Goal: Entertainment & Leisure: Consume media (video, audio)

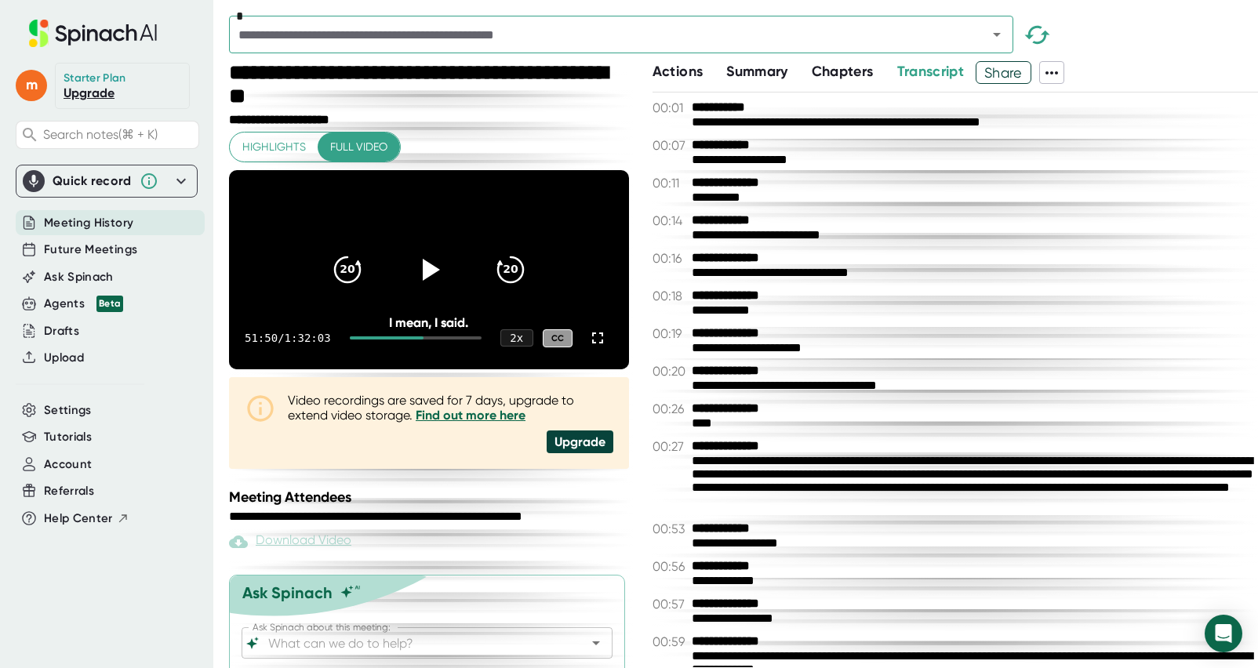
scroll to position [18648, 0]
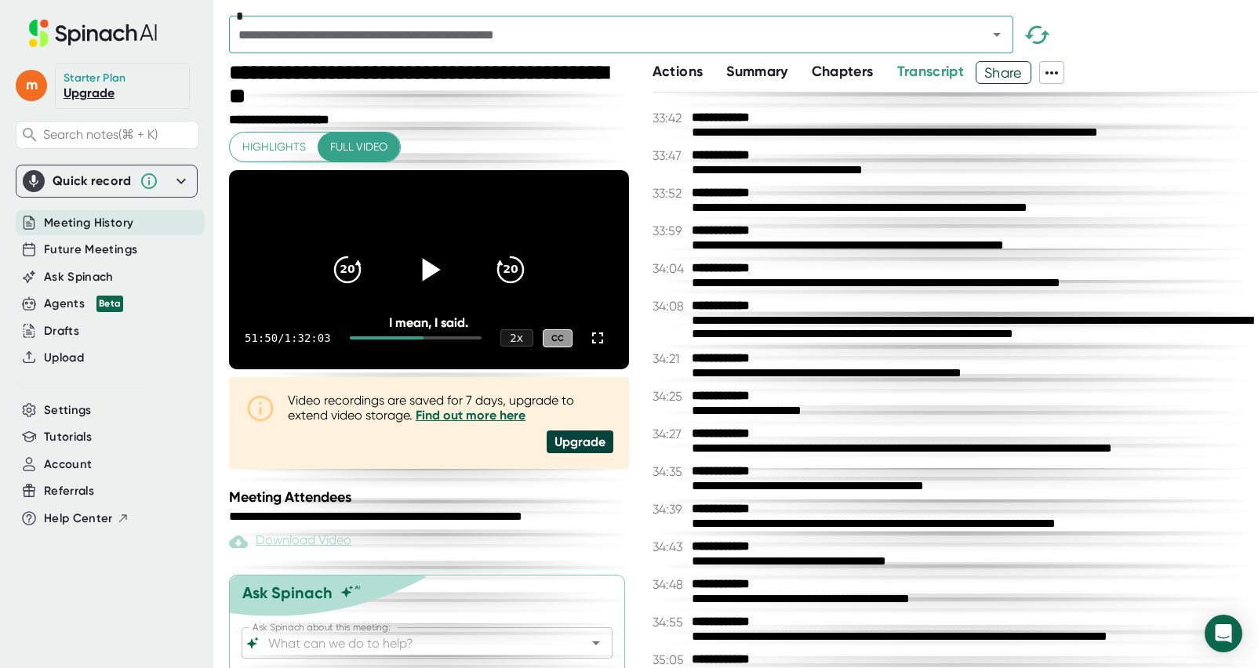
click at [432, 281] on icon at bounding box center [431, 269] width 18 height 23
click at [596, 347] on icon at bounding box center [597, 338] width 19 height 19
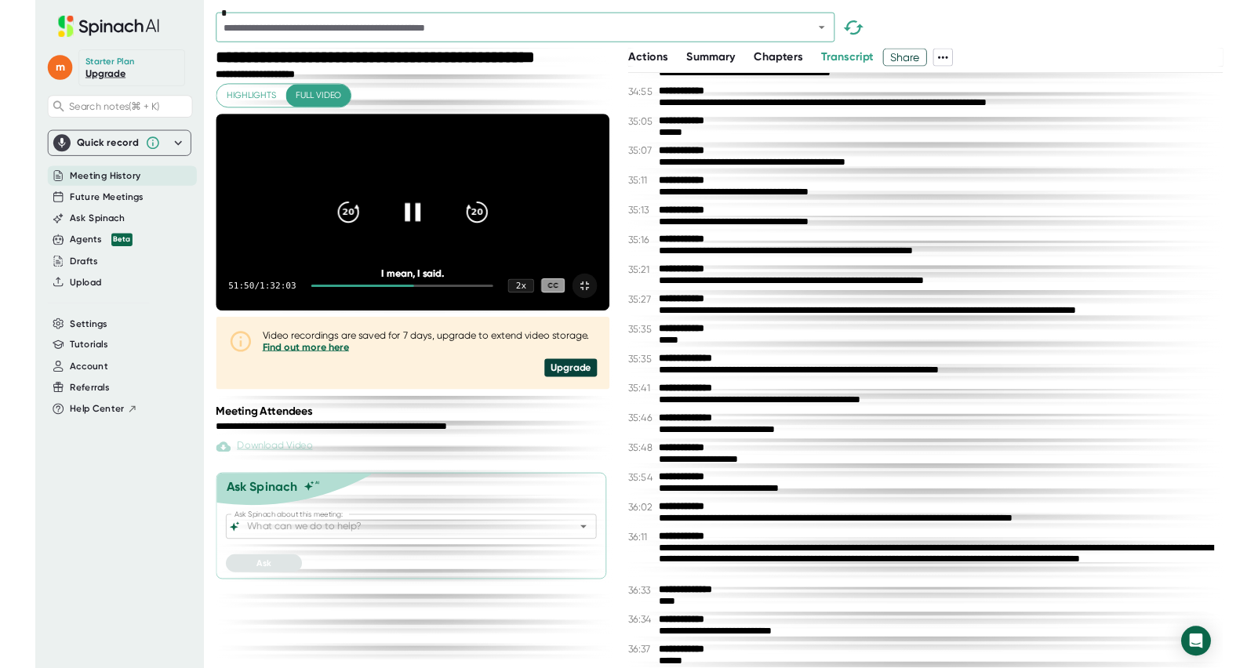
scroll to position [18157, 0]
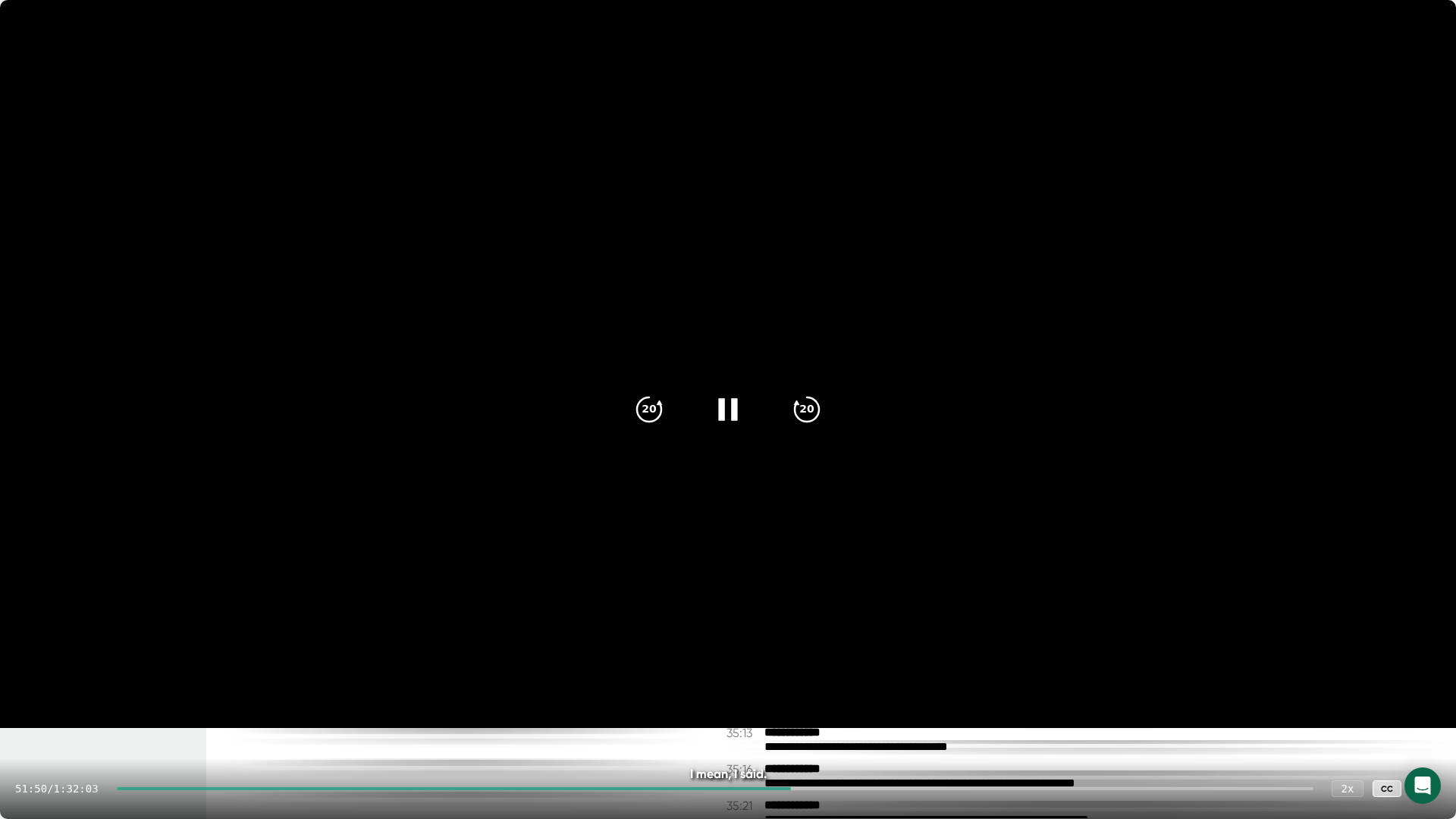
click at [730, 416] on icon at bounding box center [728, 409] width 19 height 22
click at [730, 416] on icon at bounding box center [727, 409] width 38 height 38
click at [811, 645] on div "I mean, I said." at bounding box center [728, 774] width 1165 height 15
click at [581, 500] on video at bounding box center [728, 364] width 1456 height 728
click at [1215, 645] on icon at bounding box center [1425, 788] width 18 height 18
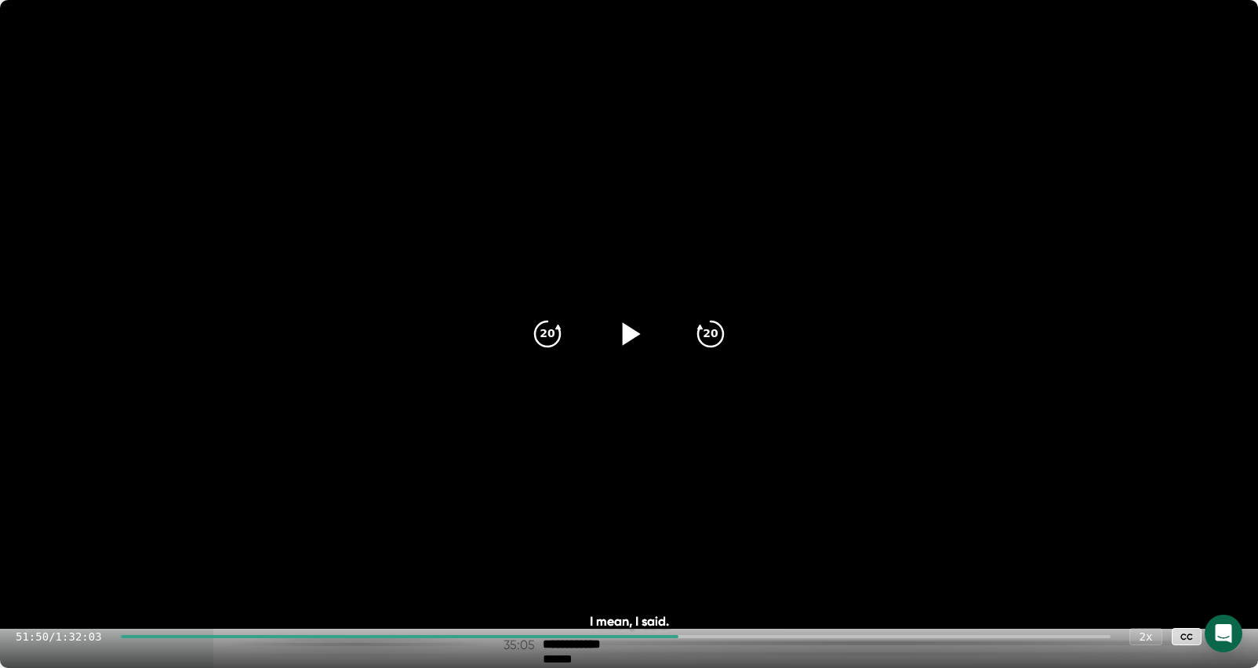
scroll to position [18648, 0]
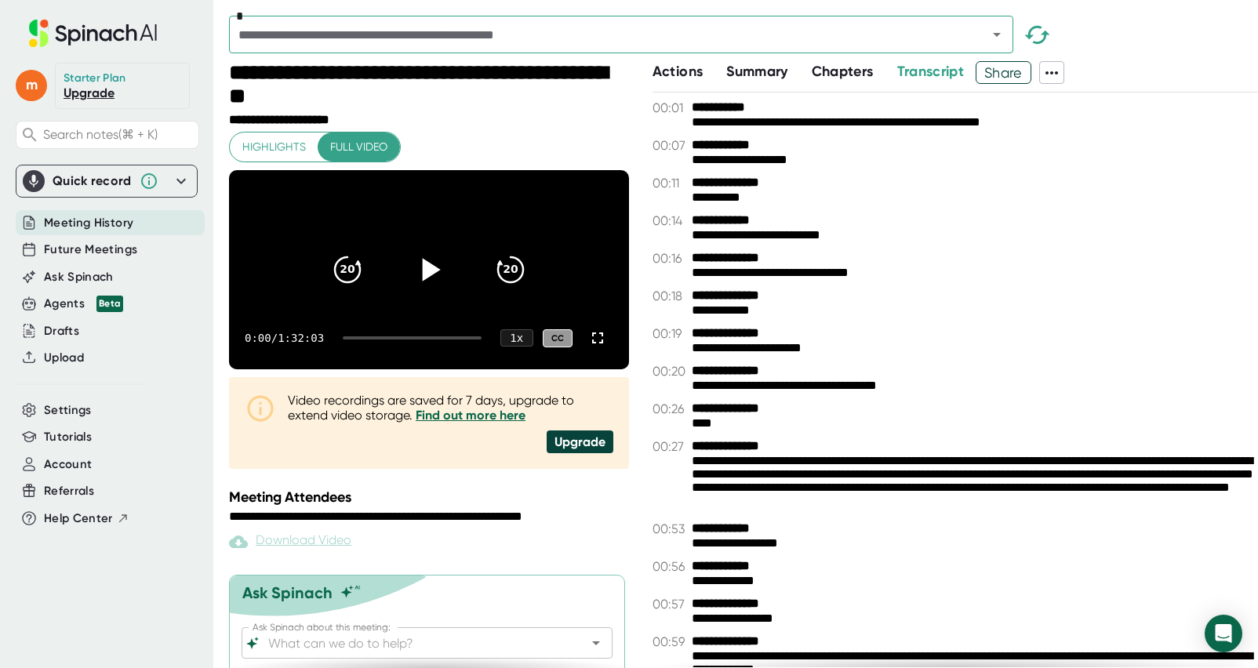
click at [429, 281] on icon at bounding box center [431, 269] width 18 height 23
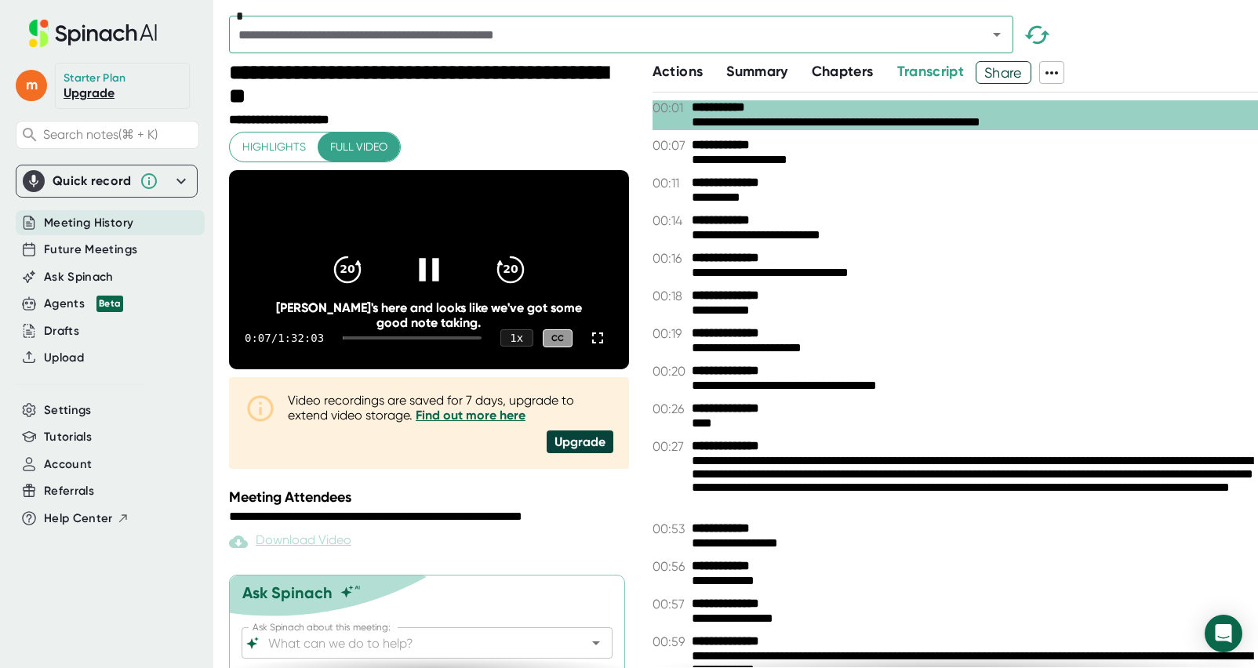
click at [448, 340] on div at bounding box center [412, 337] width 139 height 3
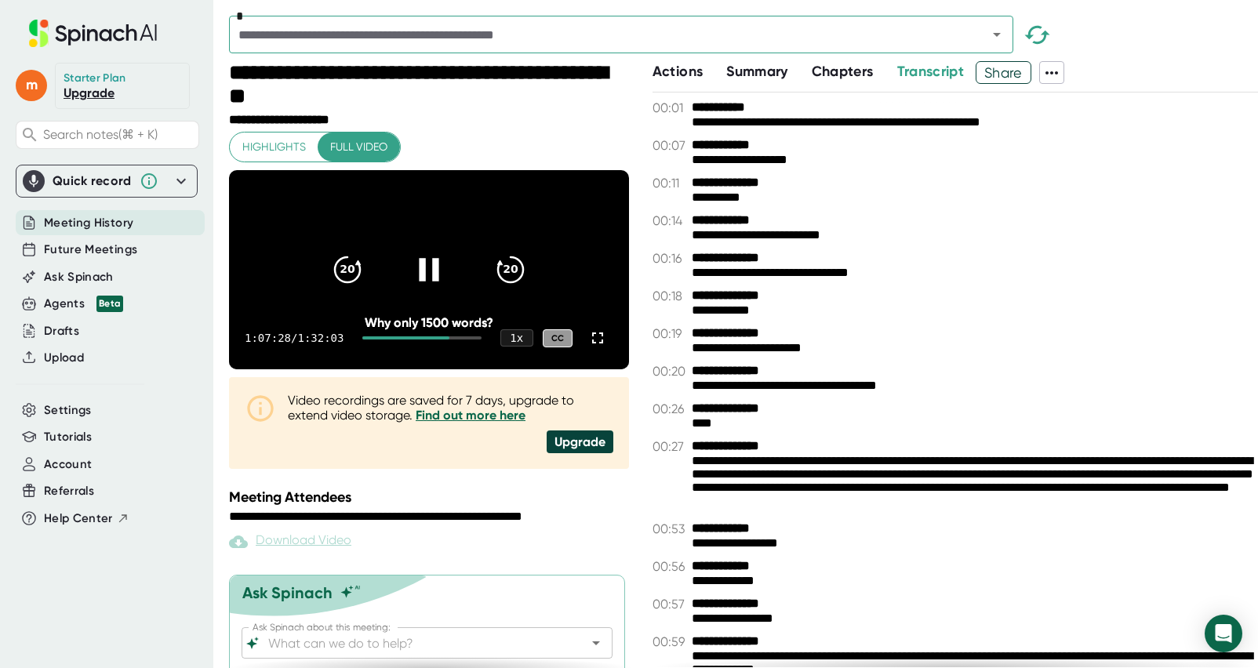
click at [438, 365] on div "1:07:28 / 1:32:03 1 x CC" at bounding box center [429, 338] width 400 height 63
click at [448, 340] on div at bounding box center [421, 337] width 118 height 3
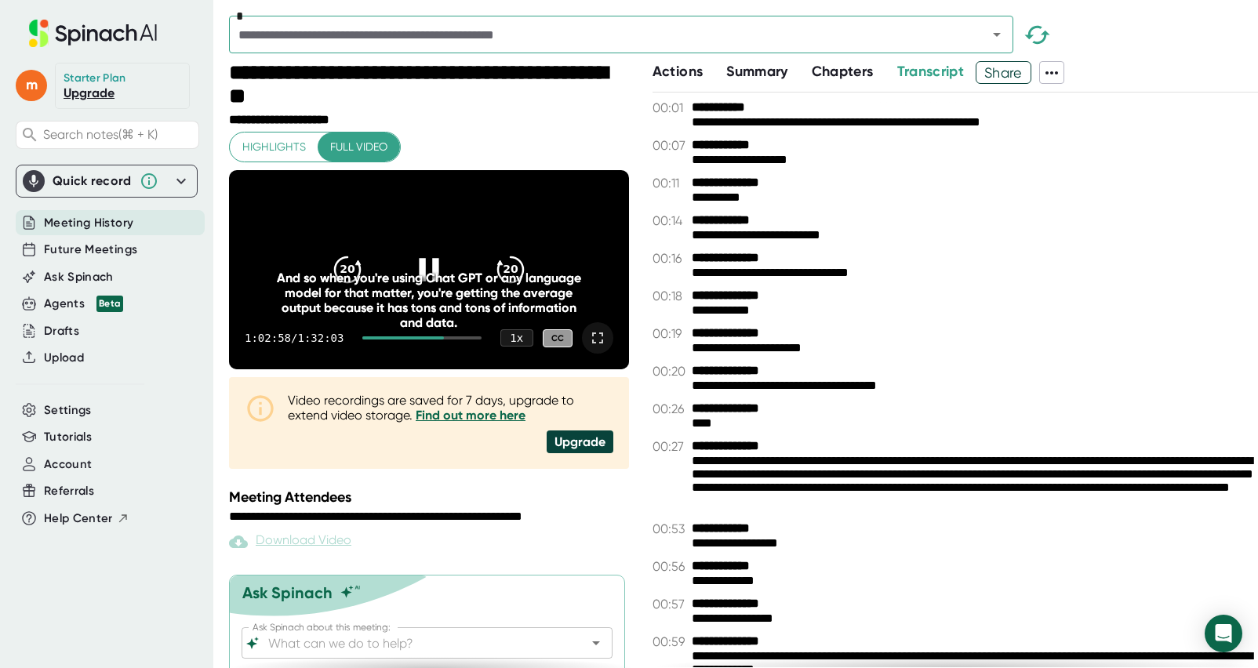
click at [594, 347] on icon at bounding box center [597, 338] width 19 height 19
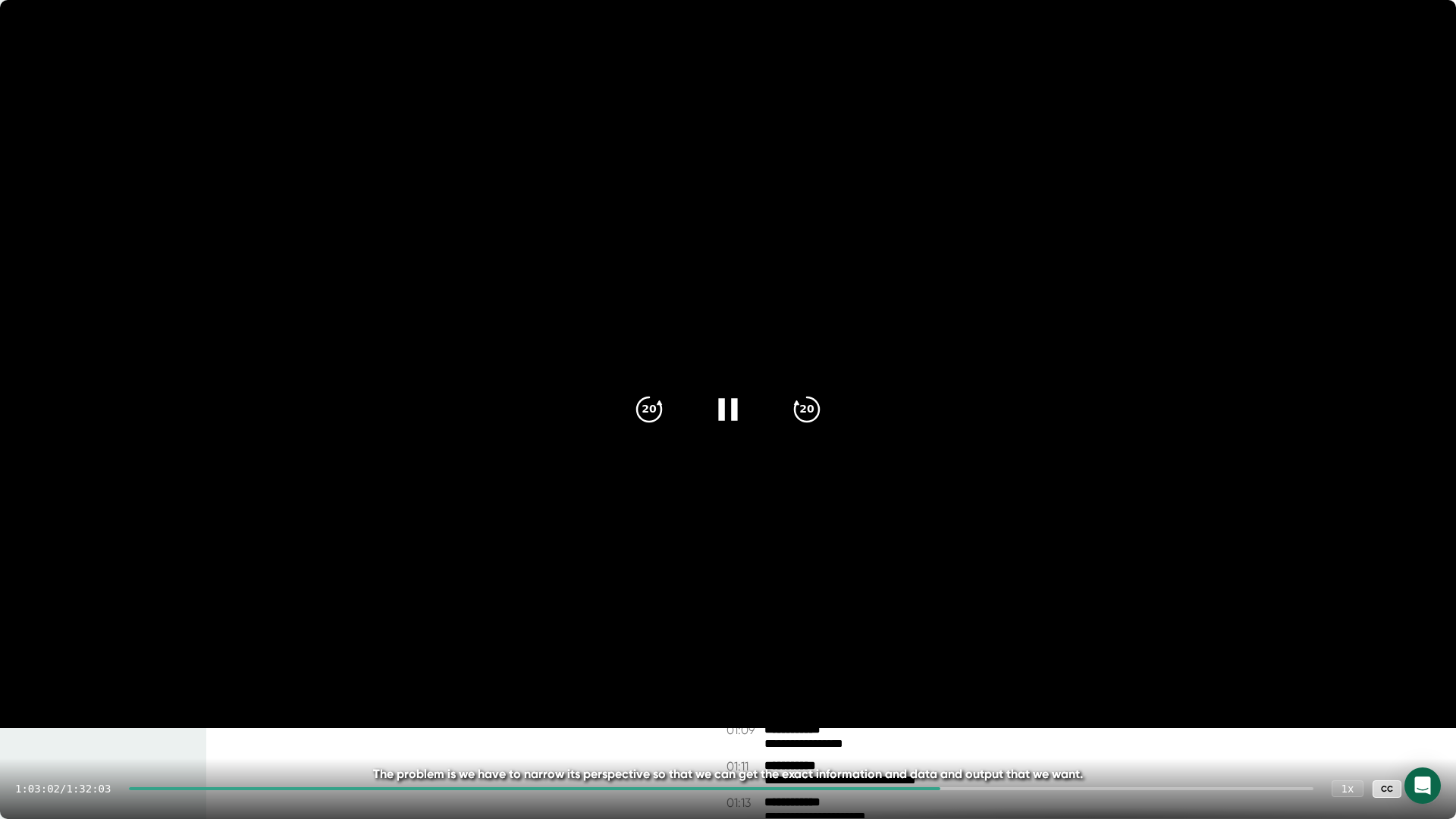
click at [835, 645] on div "1:03:02 / 1:32:03 1 x CC" at bounding box center [728, 788] width 1456 height 61
drag, startPoint x: 945, startPoint y: 791, endPoint x: 892, endPoint y: 790, distance: 53.0
click at [892, 645] on div "1:03:04 / 1:32:03 1 x CC" at bounding box center [728, 788] width 1456 height 61
click at [892, 645] on div "1:03:05 / 1:32:03 1 x CC" at bounding box center [728, 788] width 1456 height 61
click at [855, 645] on video at bounding box center [728, 364] width 1456 height 728
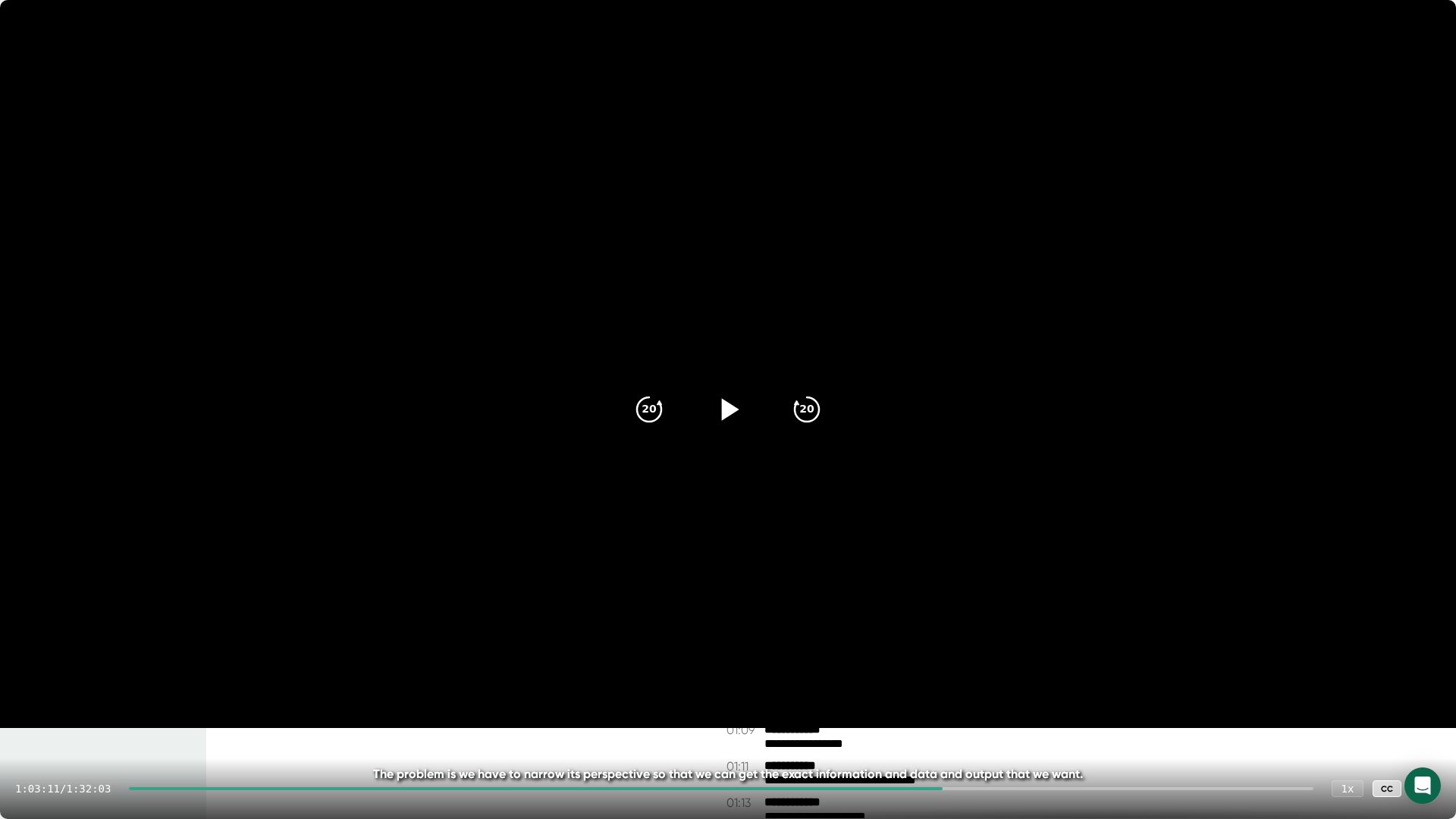
drag, startPoint x: 945, startPoint y: 792, endPoint x: 884, endPoint y: 789, distance: 61.1
click at [884, 645] on div "1:03:11 / 1:32:03 1 x CC" at bounding box center [728, 788] width 1456 height 61
click at [876, 645] on div at bounding box center [535, 788] width 813 height 3
click at [733, 423] on icon at bounding box center [727, 409] width 38 height 38
drag, startPoint x: 868, startPoint y: 789, endPoint x: 813, endPoint y: 789, distance: 55.0
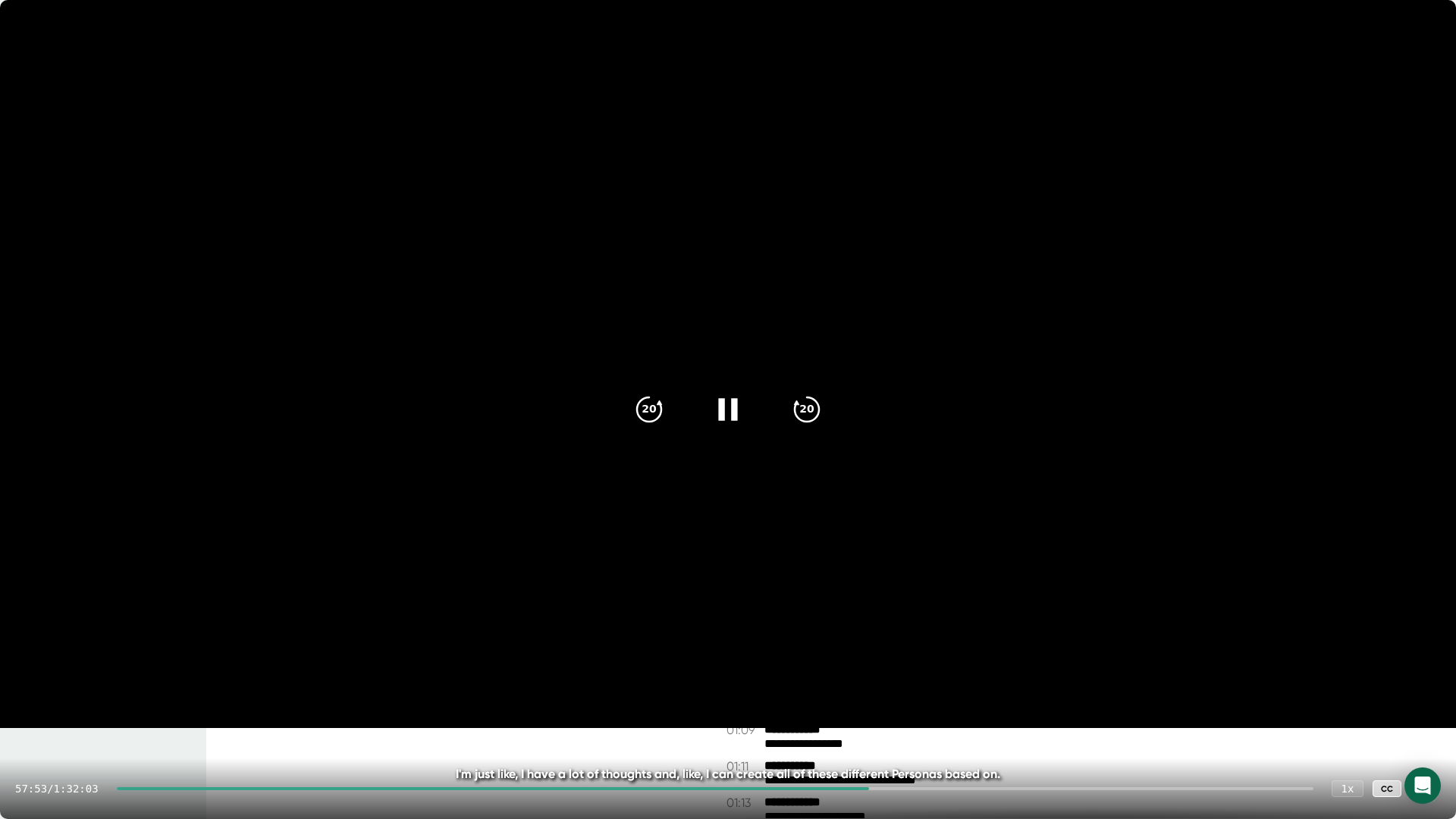
click at [813, 645] on div at bounding box center [493, 788] width 753 height 3
click at [762, 645] on div at bounding box center [462, 788] width 691 height 3
drag, startPoint x: 762, startPoint y: 789, endPoint x: 752, endPoint y: 789, distance: 10.0
click at [752, 645] on div at bounding box center [437, 788] width 640 height 3
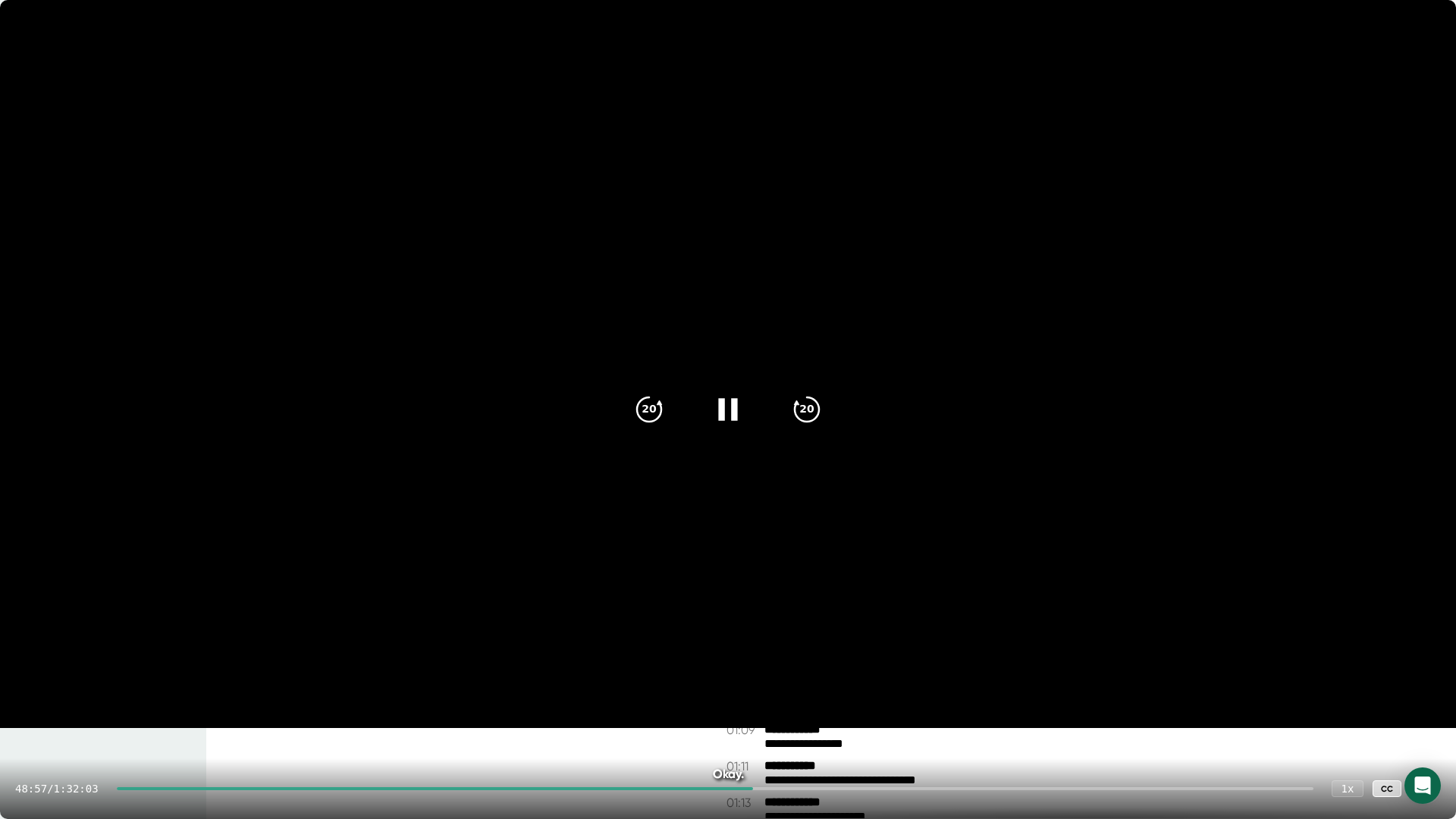
click at [722, 402] on icon at bounding box center [728, 409] width 19 height 22
click at [1215, 645] on icon at bounding box center [1425, 788] width 18 height 18
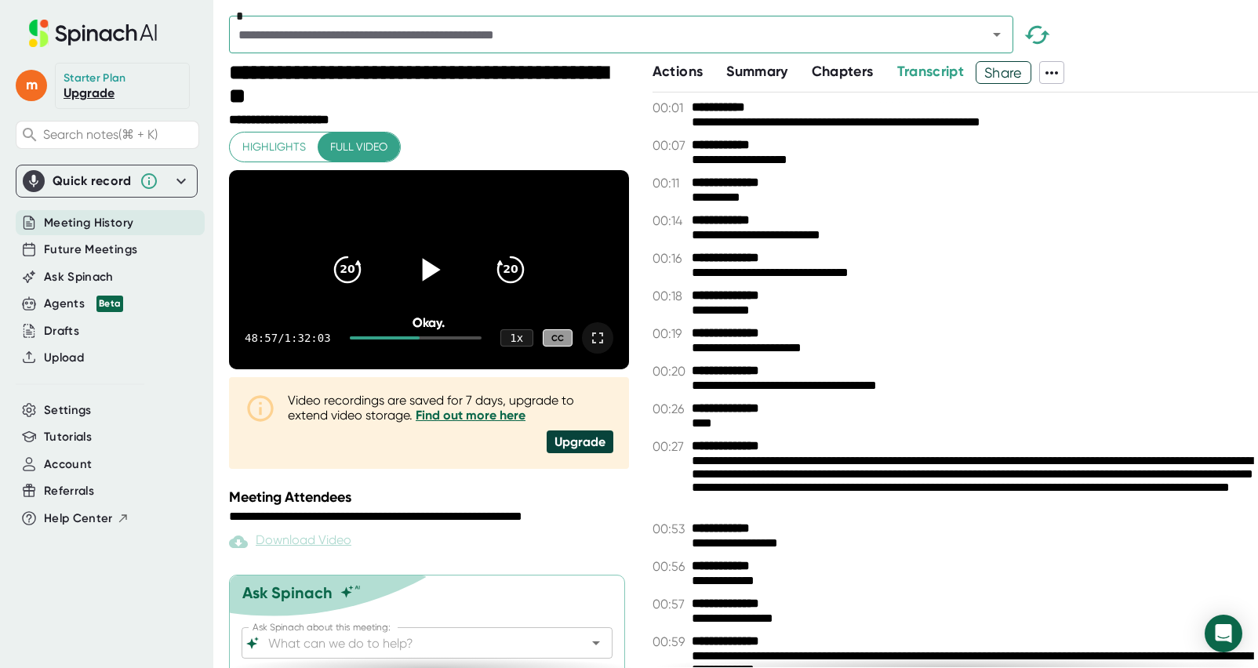
click at [603, 347] on icon at bounding box center [597, 338] width 19 height 19
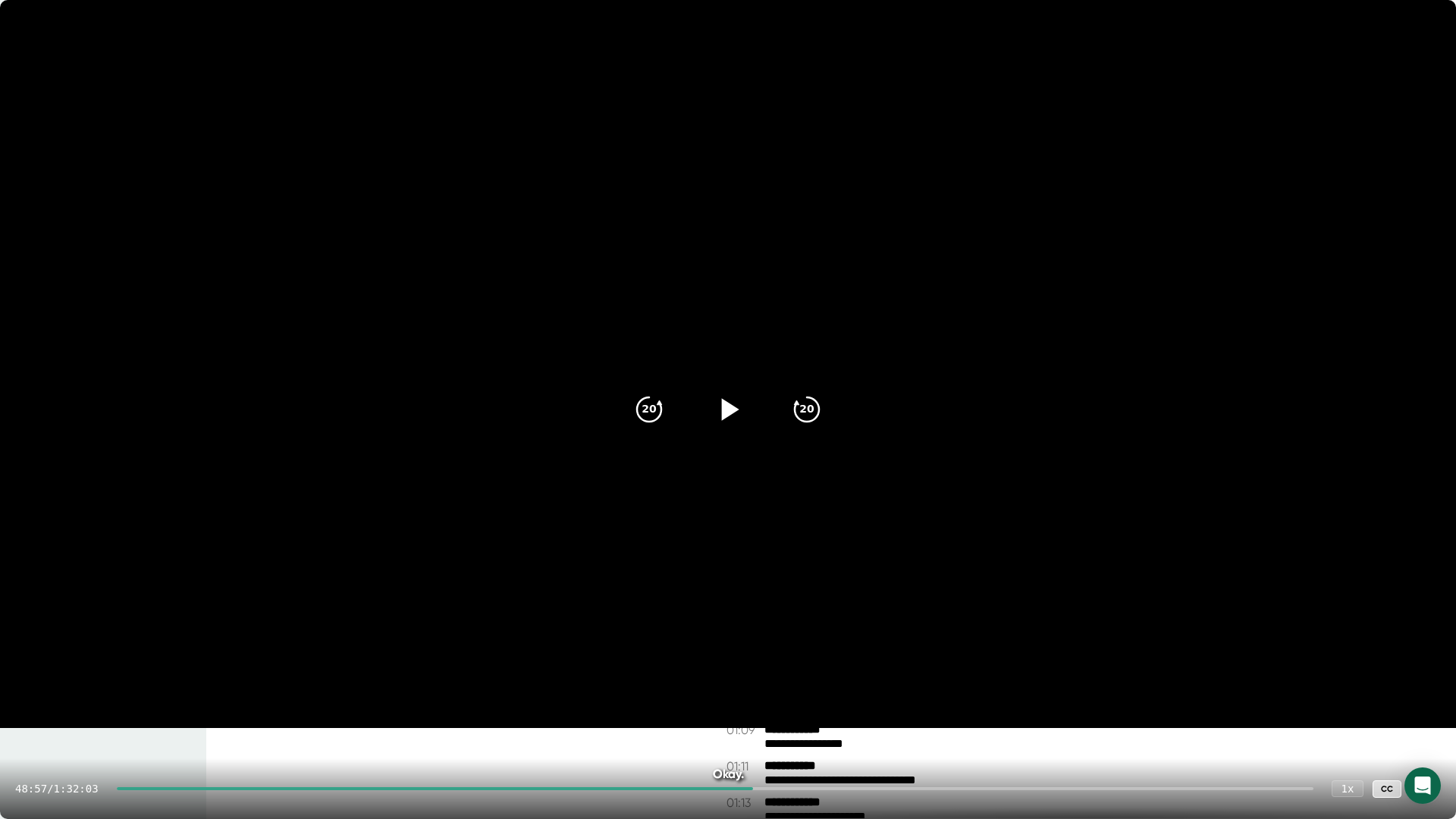
click at [725, 417] on icon at bounding box center [727, 409] width 38 height 38
click at [724, 420] on icon at bounding box center [727, 409] width 38 height 38
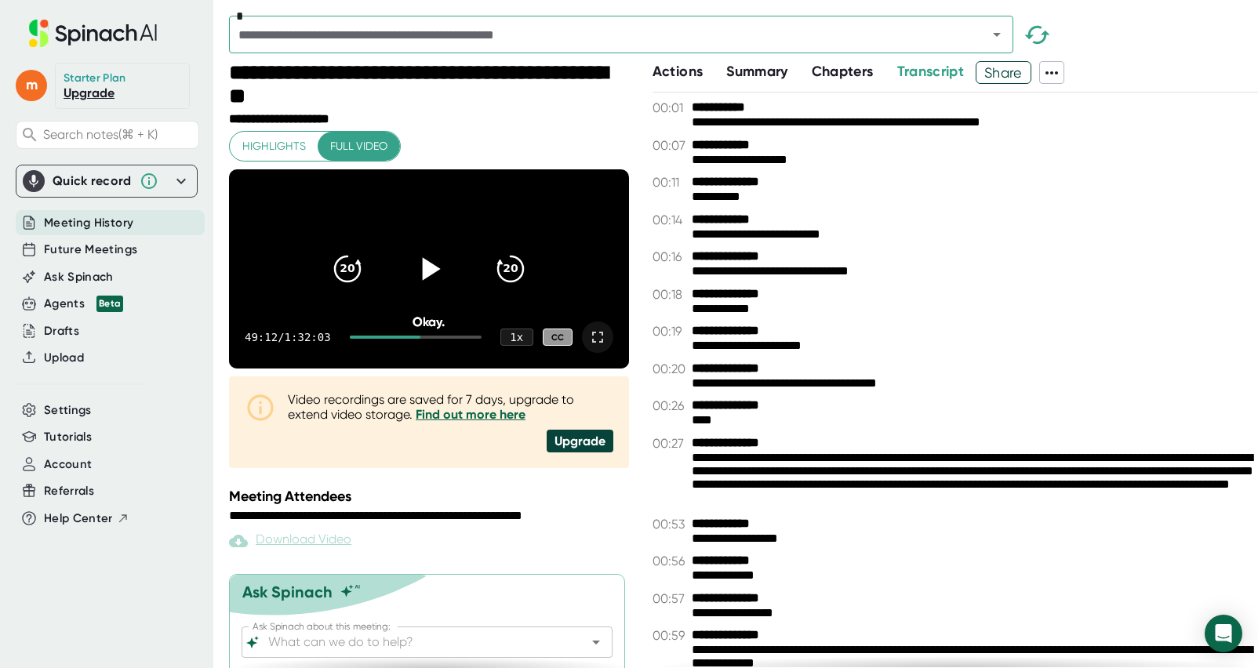
click at [597, 347] on icon at bounding box center [597, 337] width 19 height 19
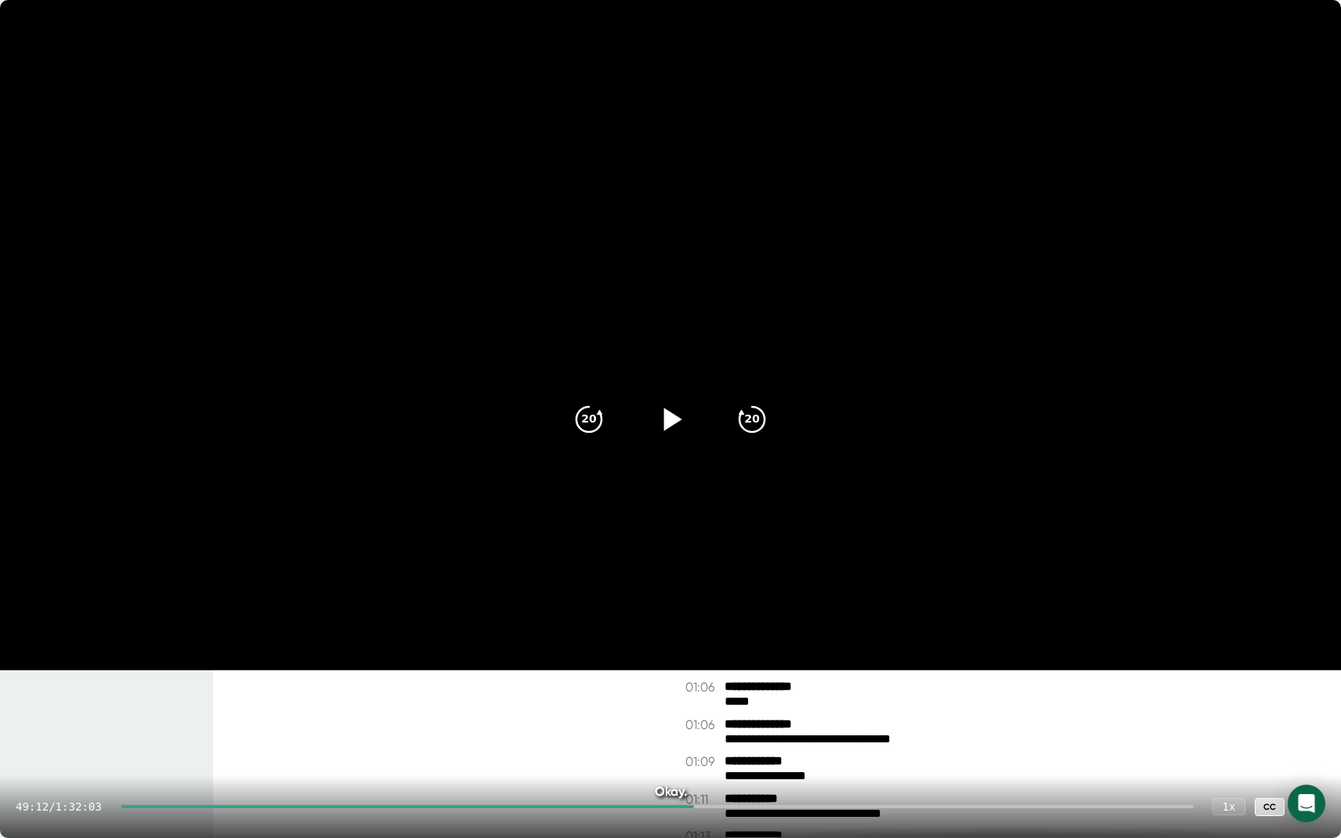
click at [678, 420] on icon at bounding box center [673, 419] width 18 height 23
click at [673, 428] on icon at bounding box center [670, 418] width 39 height 39
click at [673, 416] on icon at bounding box center [673, 419] width 18 height 23
click at [677, 417] on icon at bounding box center [670, 419] width 20 height 23
click at [676, 427] on icon at bounding box center [670, 418] width 39 height 39
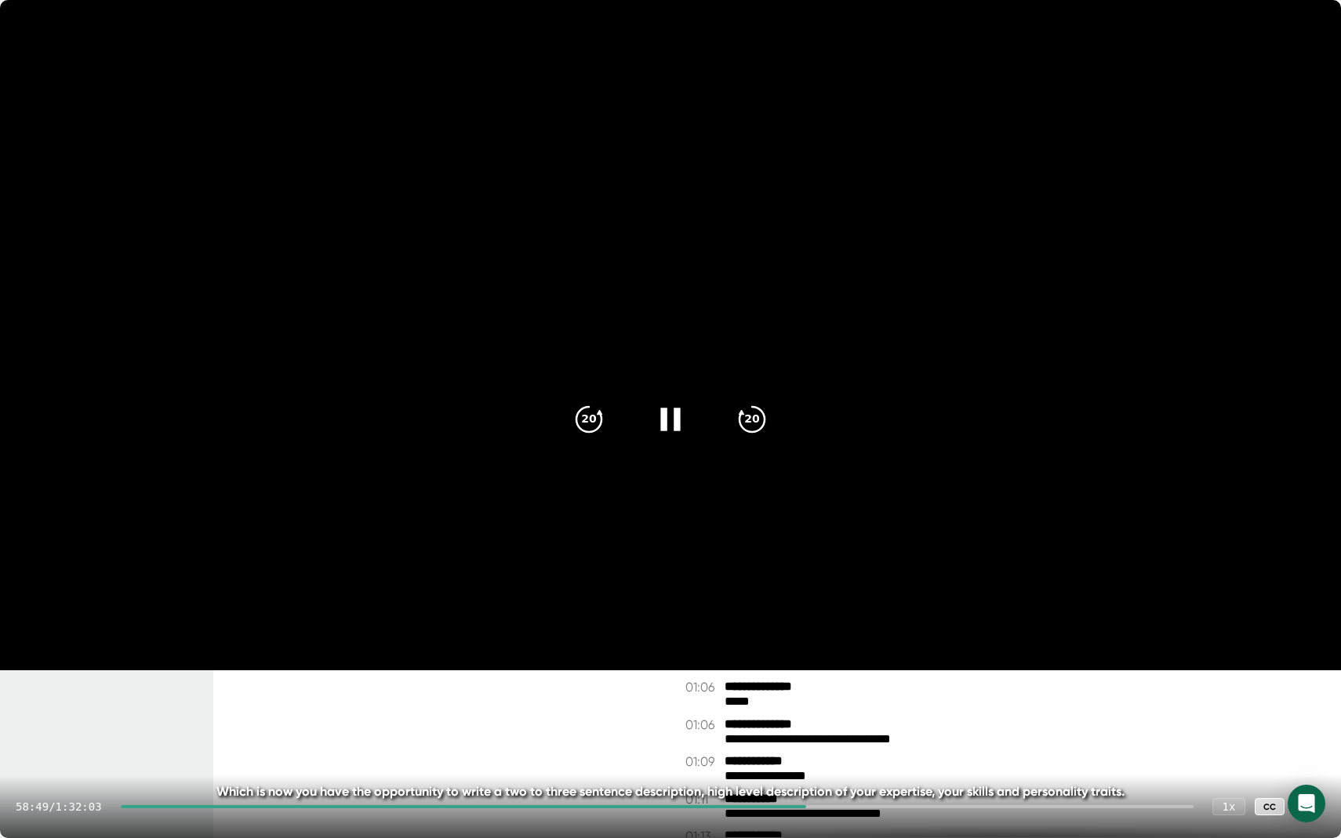
click at [1240, 662] on video at bounding box center [670, 335] width 1341 height 670
click at [1230, 667] on div "1 x" at bounding box center [1229, 807] width 35 height 18
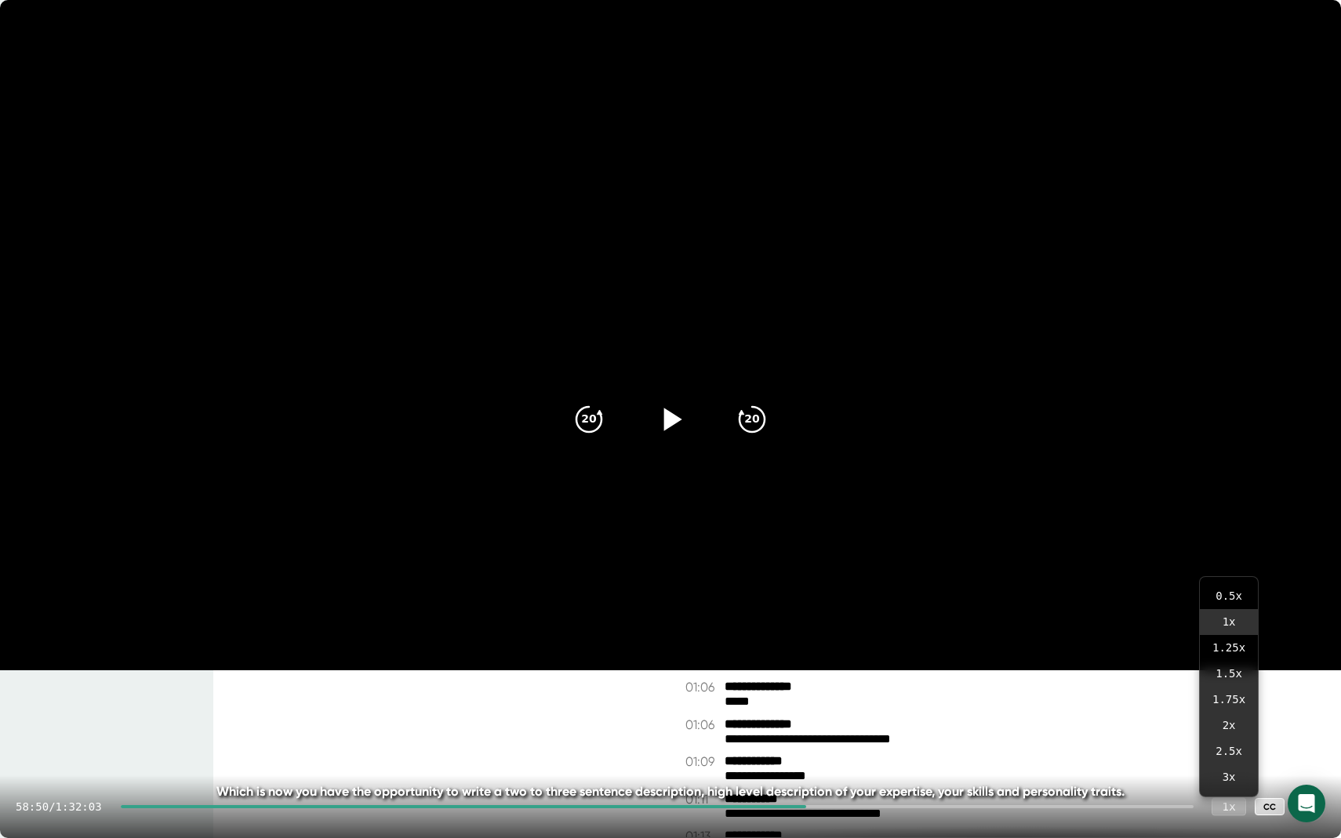
click at [1230, 667] on div "1 x" at bounding box center [1229, 807] width 35 height 18
click at [1228, 667] on div "1 x" at bounding box center [1229, 807] width 35 height 18
click at [674, 419] on icon at bounding box center [673, 419] width 18 height 23
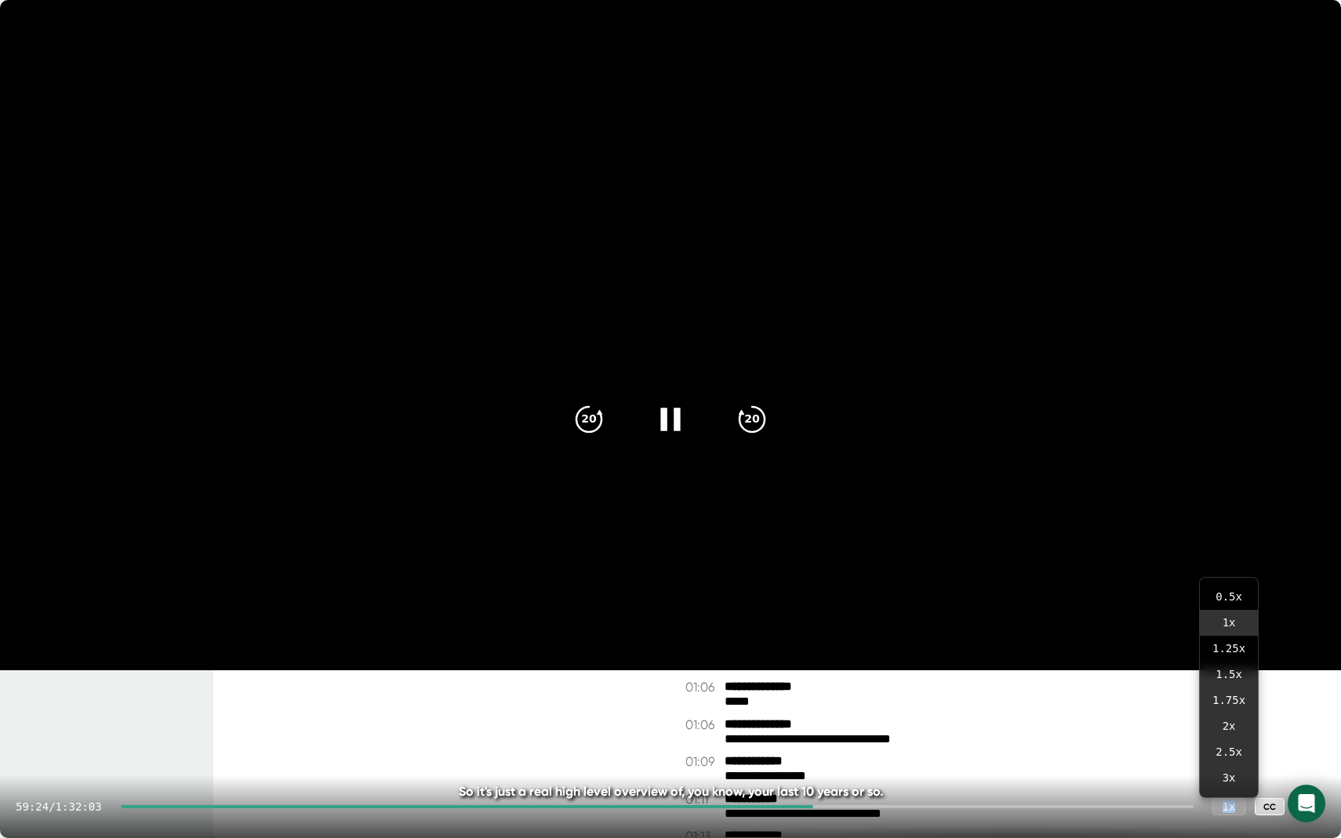
click at [669, 416] on icon at bounding box center [670, 418] width 39 height 39
